Goal: Information Seeking & Learning: Learn about a topic

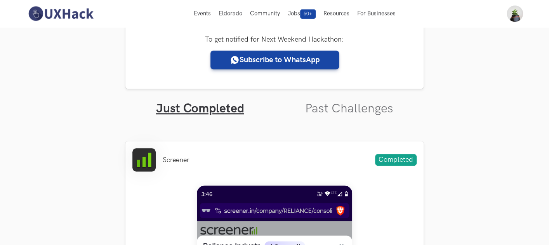
scroll to position [146, 0]
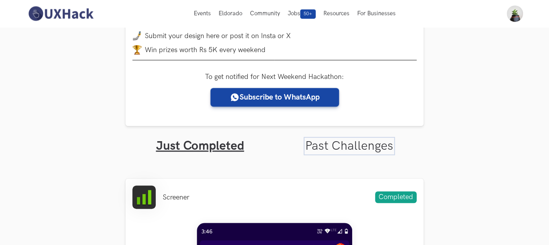
click at [347, 147] on link "Past Challenges" at bounding box center [349, 145] width 88 height 15
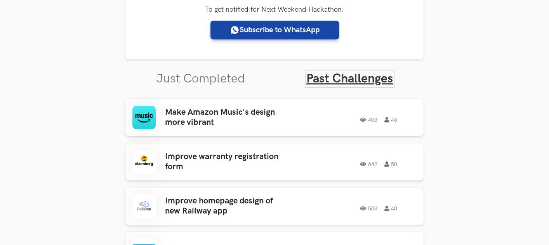
scroll to position [232, 0]
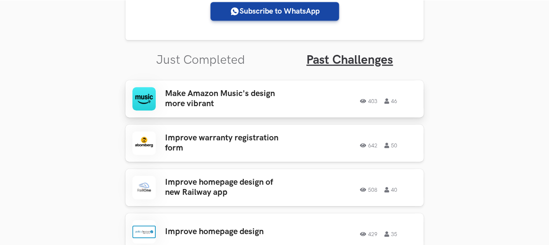
click at [209, 96] on h3 "Make Amazon Music's design more vibrant" at bounding box center [225, 99] width 121 height 21
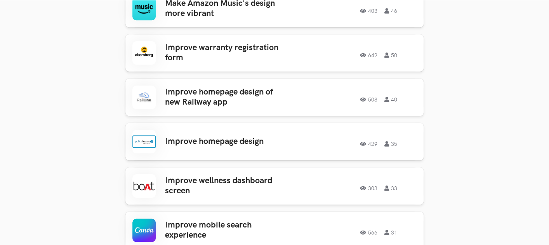
scroll to position [323, 0]
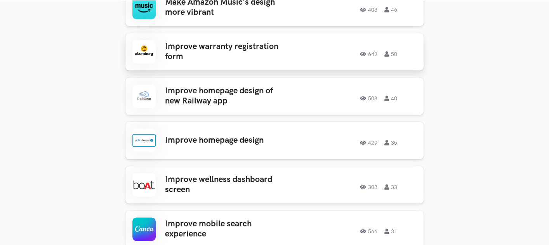
click at [217, 45] on h3 "Improve warranty registration form" at bounding box center [225, 52] width 121 height 21
click at [212, 101] on h3 "Improve homepage design of new Railway app" at bounding box center [225, 96] width 121 height 21
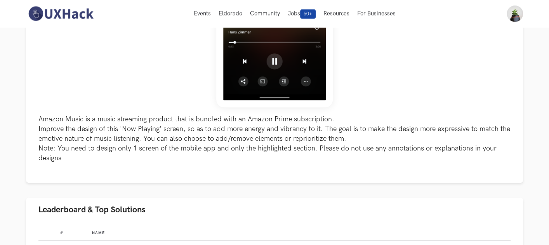
scroll to position [205, 0]
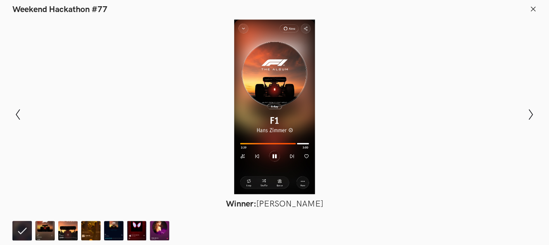
scroll to position [242, 0]
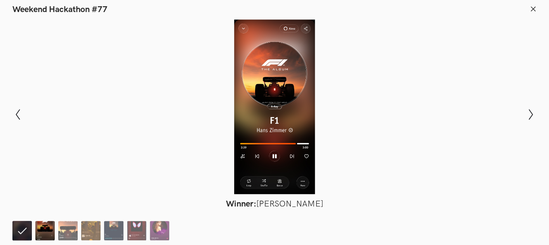
click at [42, 231] on img at bounding box center [44, 230] width 19 height 19
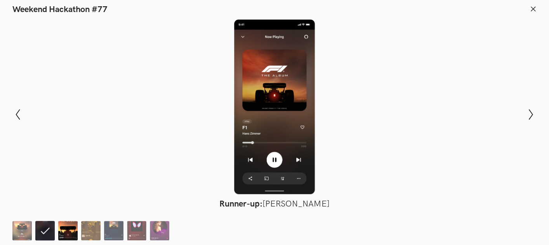
click at [66, 235] on img at bounding box center [67, 230] width 19 height 19
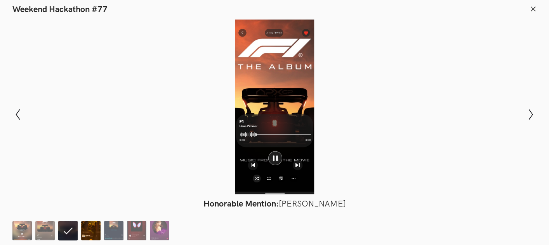
click at [87, 235] on img at bounding box center [90, 230] width 19 height 19
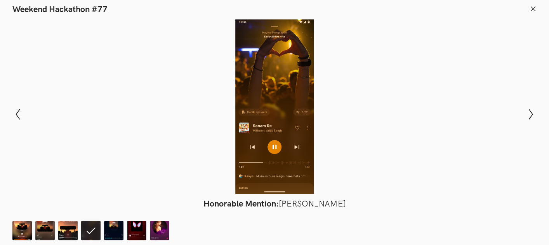
scroll to position [305, 0]
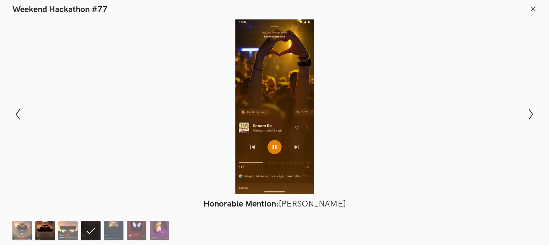
click at [44, 231] on img at bounding box center [44, 230] width 19 height 19
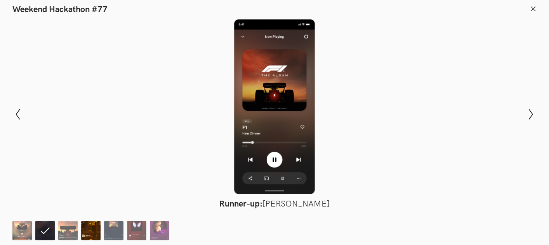
click at [91, 234] on img at bounding box center [90, 230] width 19 height 19
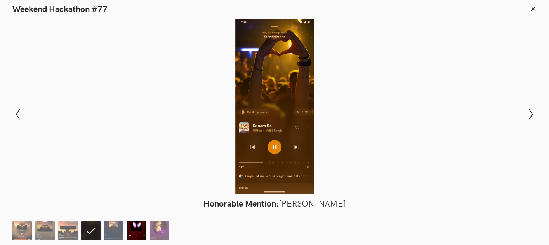
click at [137, 231] on img at bounding box center [136, 230] width 19 height 19
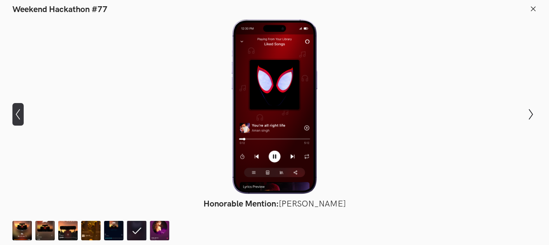
click at [15, 110] on icon "Show previous slide" at bounding box center [17, 114] width 11 height 11
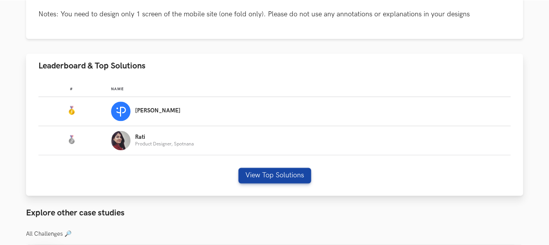
scroll to position [398, 0]
click at [277, 177] on button "View Top Solutions" at bounding box center [274, 175] width 73 height 16
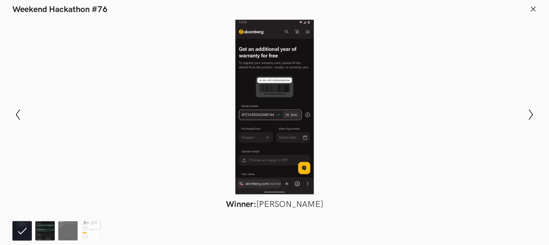
scroll to position [751, 0]
click at [44, 231] on img at bounding box center [44, 230] width 19 height 19
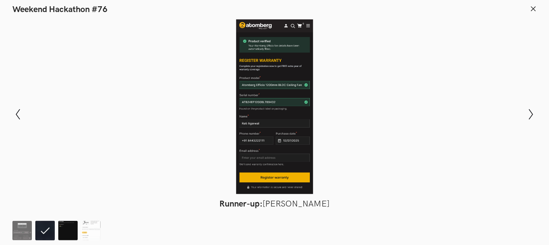
click at [65, 231] on img at bounding box center [67, 230] width 19 height 19
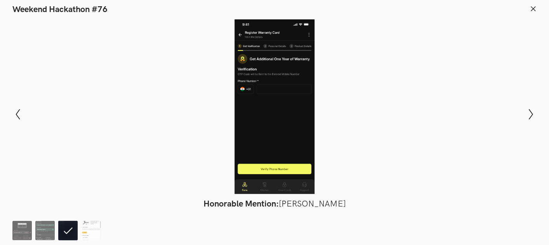
click at [65, 231] on li at bounding box center [67, 230] width 19 height 19
click at [92, 237] on img at bounding box center [90, 230] width 19 height 19
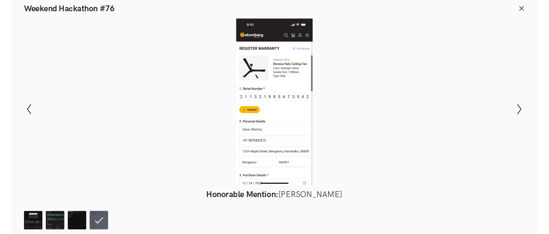
scroll to position [0, 0]
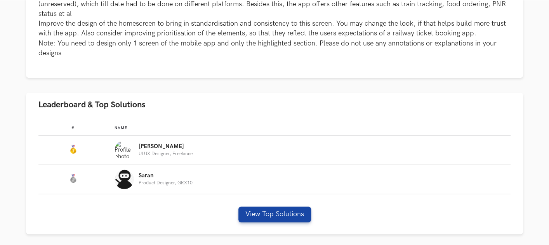
scroll to position [377, 0]
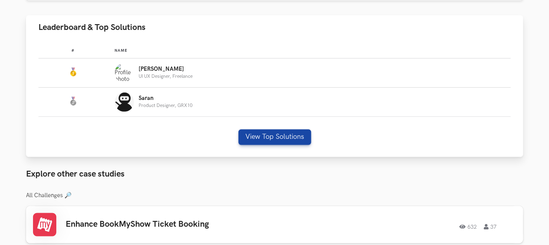
click at [190, 129] on div "# Name #: Name: [PERSON_NAME] UX Designer, Freelance #: Name: [PERSON_NAME] Pro…" at bounding box center [274, 98] width 497 height 117
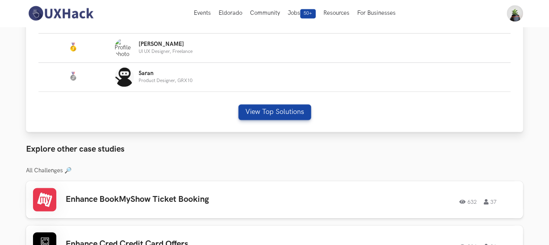
scroll to position [428, 0]
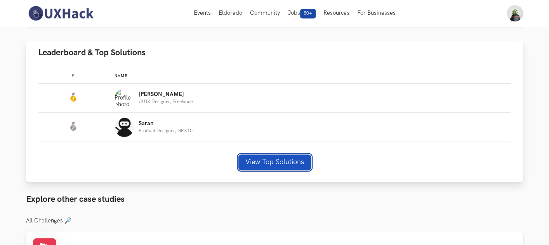
click at [251, 155] on button "View Top Solutions" at bounding box center [274, 163] width 73 height 16
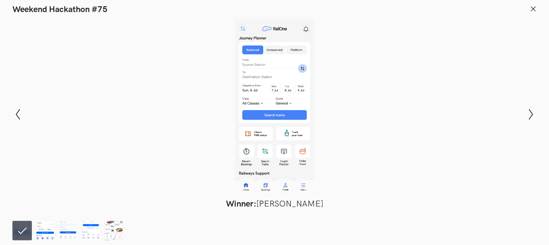
scroll to position [649, 0]
click at [48, 223] on img at bounding box center [44, 230] width 19 height 19
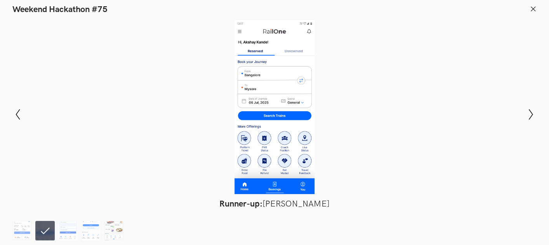
click at [48, 223] on li at bounding box center [44, 230] width 19 height 19
click at [65, 234] on img at bounding box center [67, 230] width 19 height 19
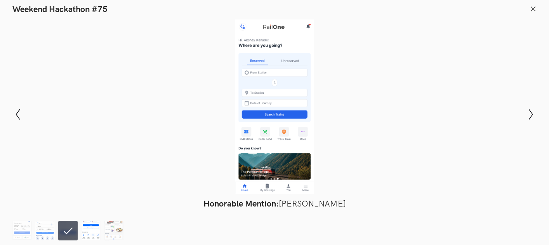
click at [88, 230] on img at bounding box center [90, 230] width 19 height 19
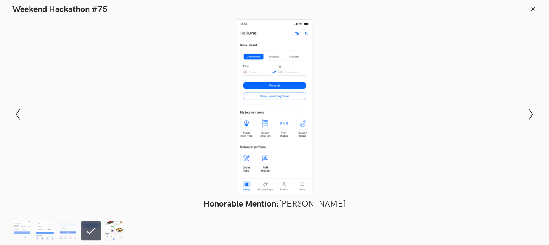
click at [110, 231] on img at bounding box center [113, 230] width 19 height 19
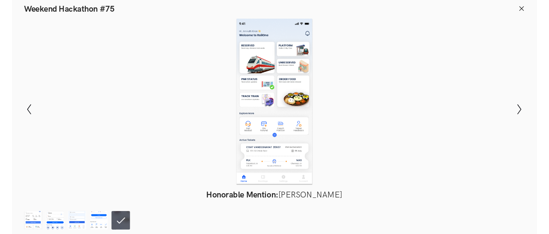
scroll to position [520, 0]
